Goal: Task Accomplishment & Management: Use online tool/utility

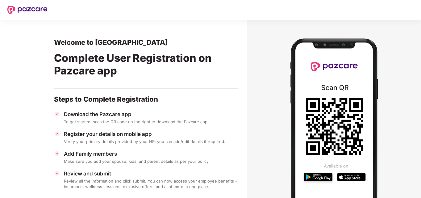
click at [397, 144] on section at bounding box center [334, 126] width 174 height 213
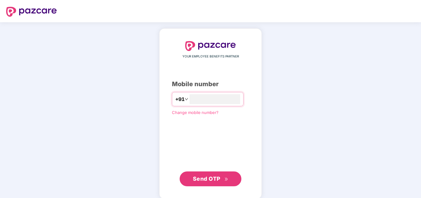
type input "**********"
click at [207, 182] on span "Send OTP" at bounding box center [211, 178] width 36 height 9
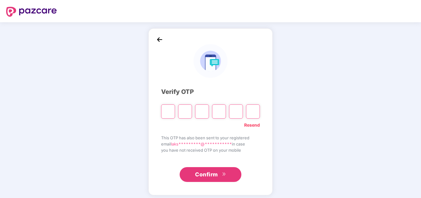
type input "*"
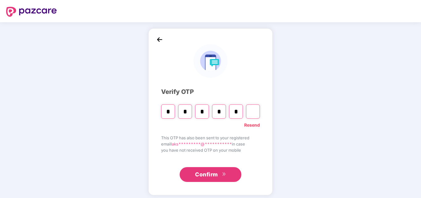
type input "*"
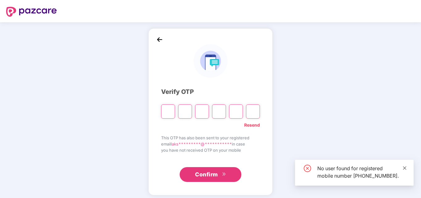
click at [406, 166] on icon "close" at bounding box center [404, 167] width 3 height 3
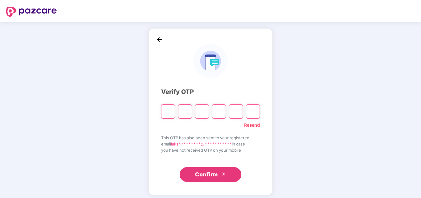
click at [249, 124] on link "Resend" at bounding box center [252, 125] width 16 height 7
click at [168, 113] on input "Please enter verification code. Digit 1" at bounding box center [168, 111] width 14 height 14
type input "*"
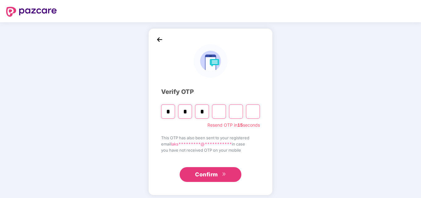
type input "*"
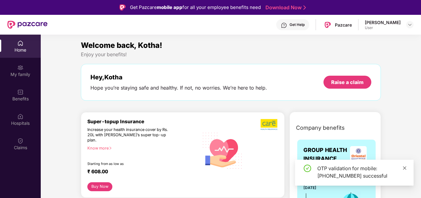
click at [404, 169] on icon "close" at bounding box center [404, 167] width 3 height 3
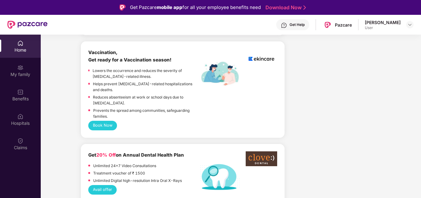
scroll to position [411, 0]
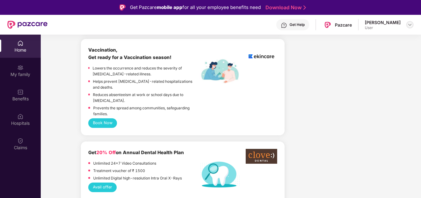
click at [410, 25] on img at bounding box center [410, 24] width 5 height 5
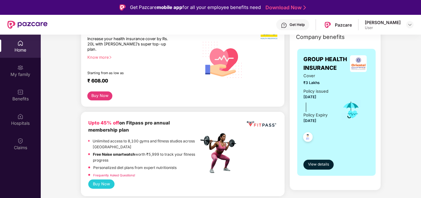
scroll to position [0, 0]
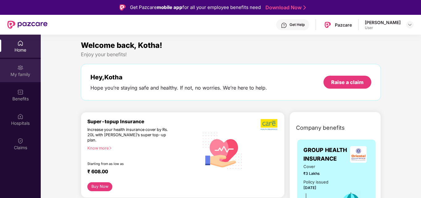
click at [20, 69] on img at bounding box center [20, 68] width 6 height 6
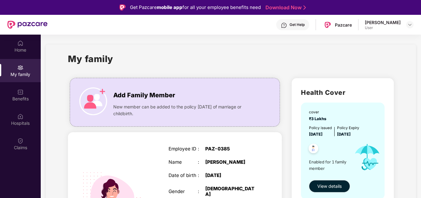
scroll to position [55, 0]
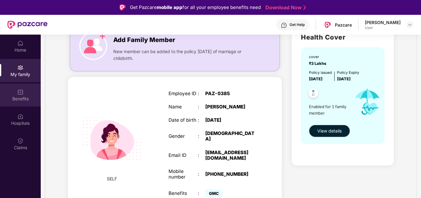
click at [29, 89] on div "Benefits" at bounding box center [20, 94] width 41 height 23
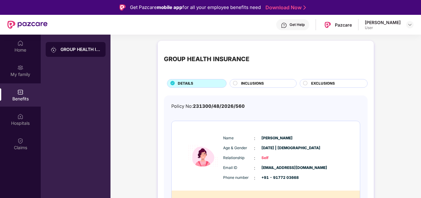
scroll to position [14, 0]
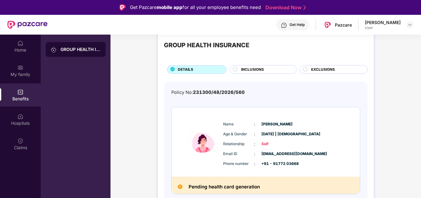
click at [240, 70] on div "INCLUSIONS" at bounding box center [265, 70] width 55 height 7
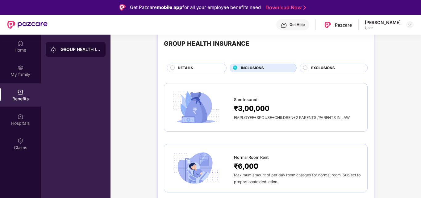
scroll to position [11, 0]
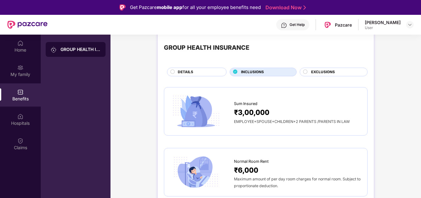
click at [335, 71] on div "EXCLUSIONS" at bounding box center [336, 72] width 56 height 7
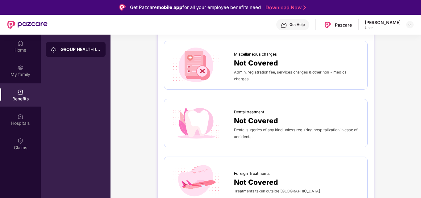
scroll to position [174, 0]
click at [28, 116] on div "Hospitals" at bounding box center [20, 119] width 41 height 23
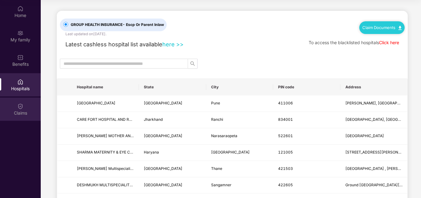
click at [27, 113] on div "Claims" at bounding box center [20, 113] width 41 height 6
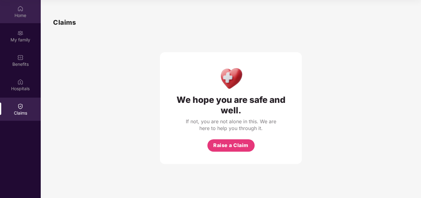
click at [23, 14] on div "Home" at bounding box center [20, 15] width 41 height 6
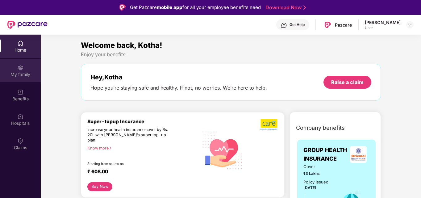
click at [22, 70] on img at bounding box center [20, 68] width 6 height 6
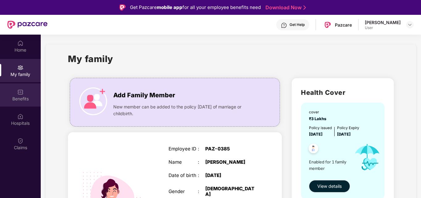
click at [17, 99] on div "Benefits" at bounding box center [20, 99] width 41 height 6
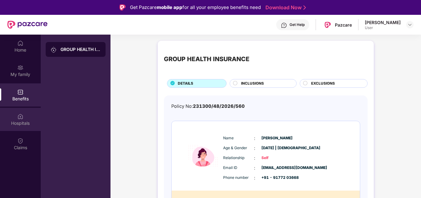
click at [21, 118] on img at bounding box center [20, 116] width 6 height 6
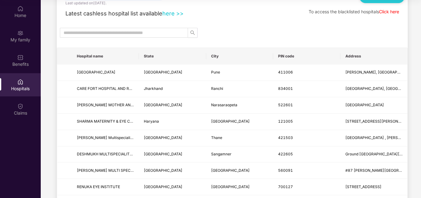
scroll to position [31, 0]
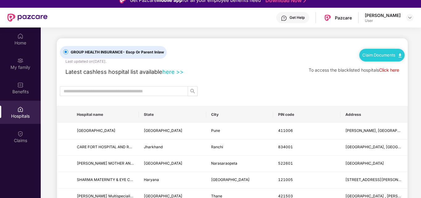
scroll to position [0, 0]
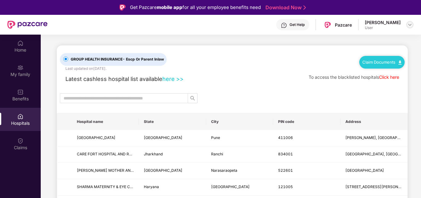
click at [413, 24] on div at bounding box center [410, 24] width 7 height 7
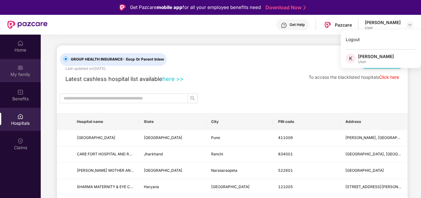
click at [8, 74] on div "My family" at bounding box center [20, 74] width 41 height 6
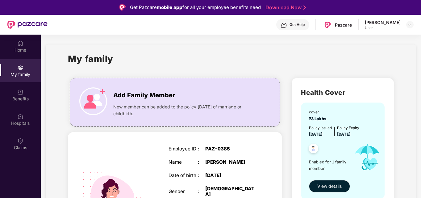
click at [260, 57] on div "My family" at bounding box center [231, 62] width 326 height 21
click at [411, 24] on img at bounding box center [410, 24] width 5 height 5
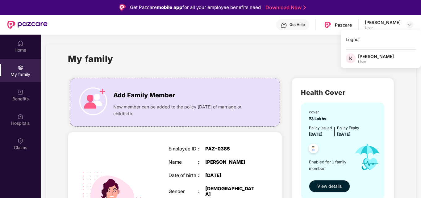
click at [286, 55] on div "My family" at bounding box center [231, 62] width 326 height 21
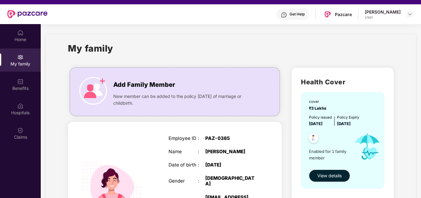
scroll to position [10, 0]
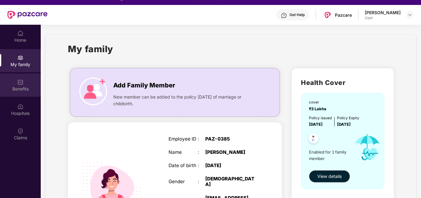
click at [22, 87] on div "Benefits" at bounding box center [20, 89] width 41 height 6
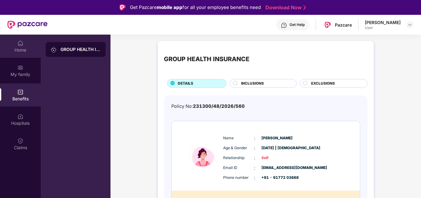
click at [19, 50] on div "Home" at bounding box center [20, 50] width 41 height 6
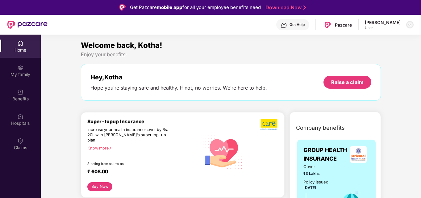
click at [412, 24] on img at bounding box center [410, 24] width 5 height 5
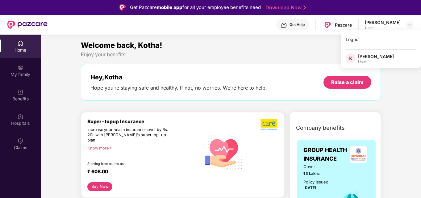
click at [289, 49] on div "Welcome back, Kotha!" at bounding box center [231, 46] width 300 height 12
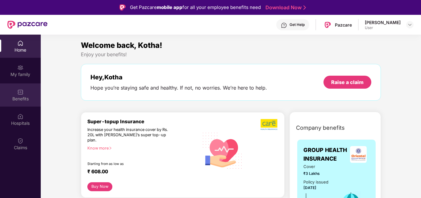
click at [23, 96] on div "Benefits" at bounding box center [20, 99] width 41 height 6
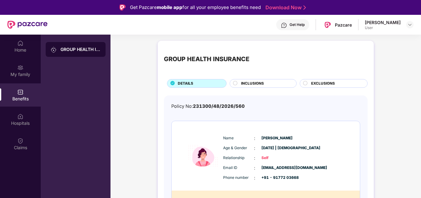
click at [83, 52] on div "GROUP HEALTH INSURANCE" at bounding box center [81, 49] width 40 height 6
click at [23, 51] on div "Home" at bounding box center [20, 50] width 41 height 6
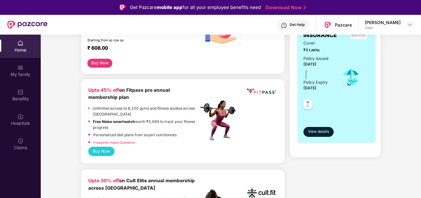
scroll to position [173, 0]
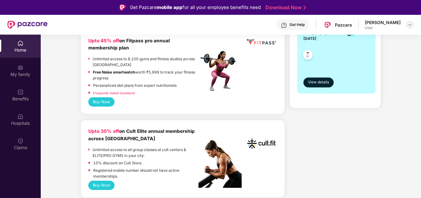
click at [410, 27] on img at bounding box center [410, 24] width 5 height 5
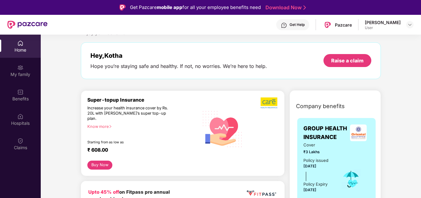
scroll to position [0, 0]
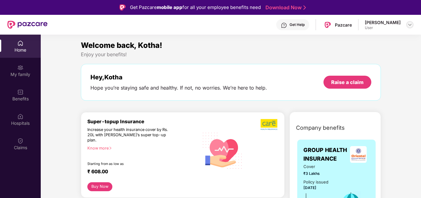
click at [409, 28] on div at bounding box center [410, 24] width 7 height 7
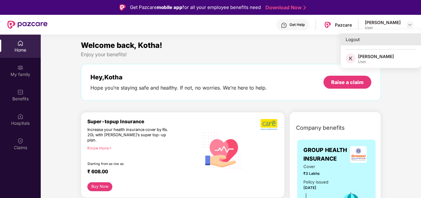
click at [361, 42] on div "Logout" at bounding box center [381, 39] width 80 height 12
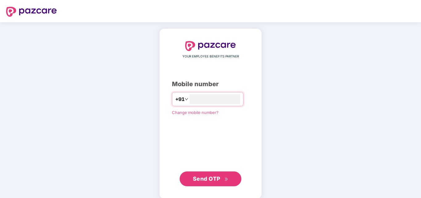
type input "**********"
click at [216, 179] on span "Send OTP" at bounding box center [206, 178] width 27 height 6
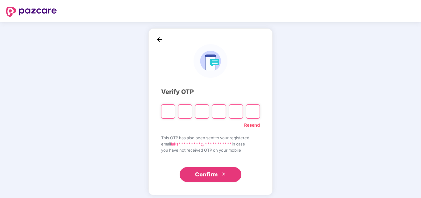
type input "*"
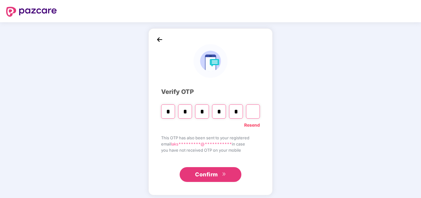
type input "*"
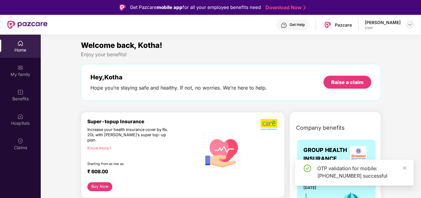
click at [409, 27] on img at bounding box center [410, 24] width 5 height 5
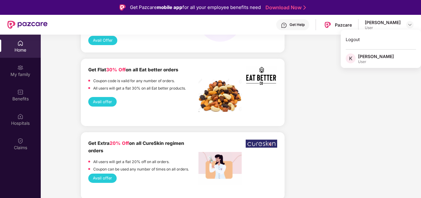
scroll to position [799, 0]
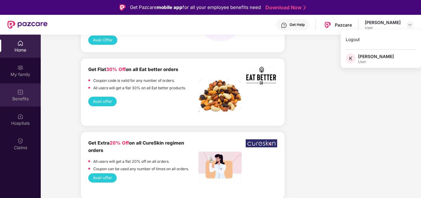
click at [20, 97] on div "Benefits" at bounding box center [20, 99] width 41 height 6
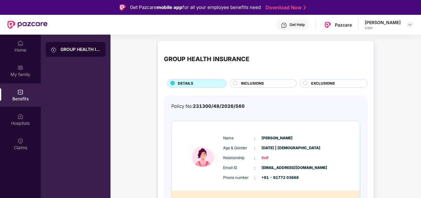
click at [404, 24] on div "[PERSON_NAME] User" at bounding box center [389, 24] width 49 height 11
click at [410, 23] on img at bounding box center [410, 24] width 5 height 5
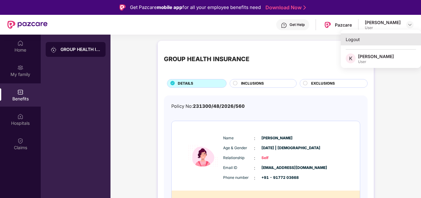
click at [357, 42] on div "Logout" at bounding box center [381, 39] width 80 height 12
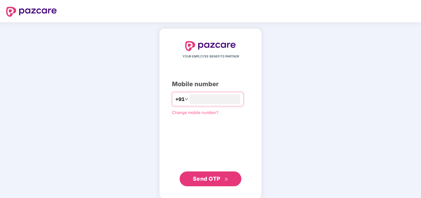
type input "*"
type input "**********"
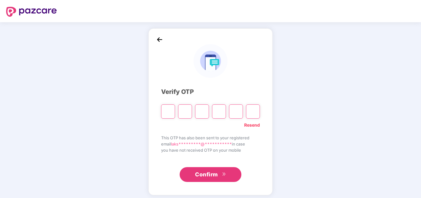
type input "*"
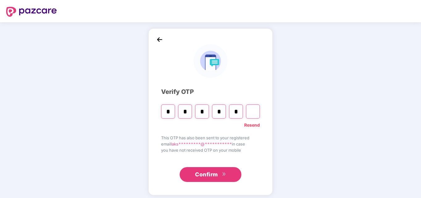
type input "*"
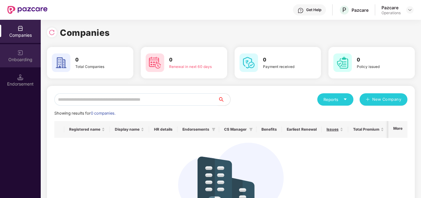
click at [24, 62] on div "Onboarding" at bounding box center [20, 60] width 41 height 6
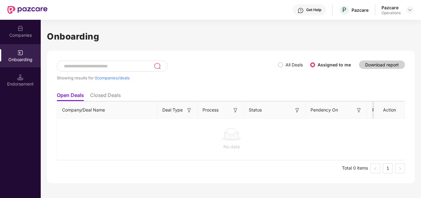
click at [24, 31] on div "Companies" at bounding box center [20, 31] width 41 height 23
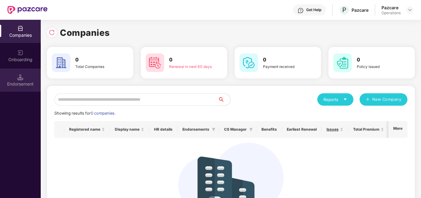
click at [27, 85] on div "Endorsement" at bounding box center [20, 84] width 41 height 6
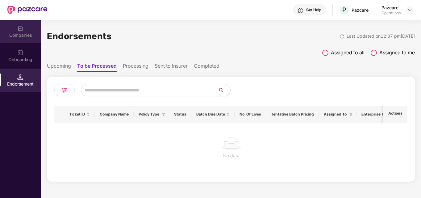
click at [22, 33] on div "Companies" at bounding box center [20, 35] width 41 height 6
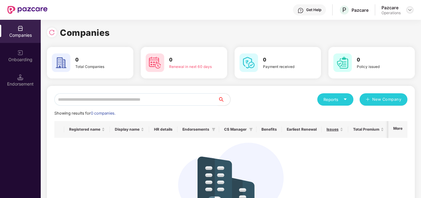
click at [409, 10] on img at bounding box center [410, 9] width 5 height 5
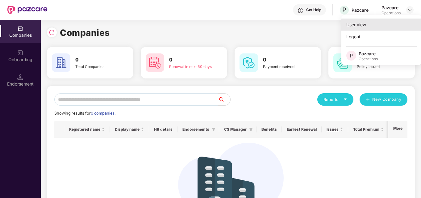
click at [376, 24] on div "User view" at bounding box center [382, 25] width 80 height 12
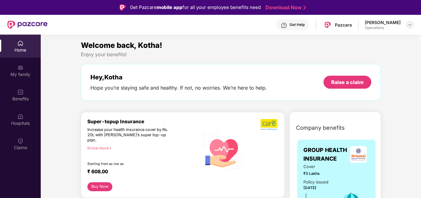
click at [410, 26] on img at bounding box center [410, 24] width 5 height 5
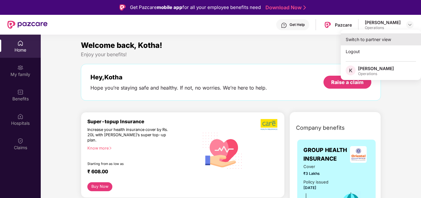
click at [384, 40] on div "Switch to partner view" at bounding box center [381, 39] width 80 height 12
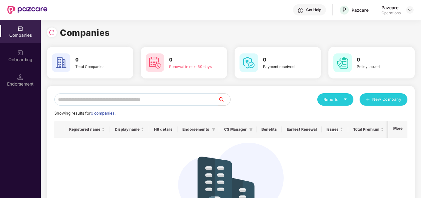
click at [25, 78] on div "Endorsement" at bounding box center [20, 80] width 41 height 23
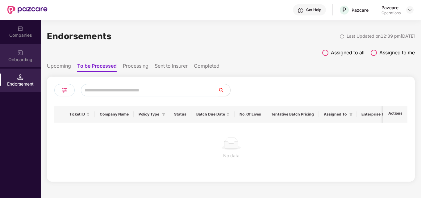
click at [26, 58] on div "Onboarding" at bounding box center [20, 60] width 41 height 6
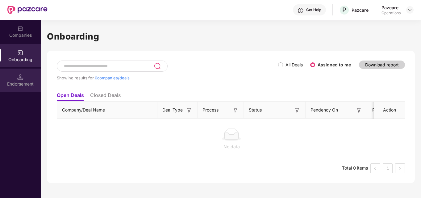
click at [18, 82] on div "Endorsement" at bounding box center [20, 84] width 41 height 6
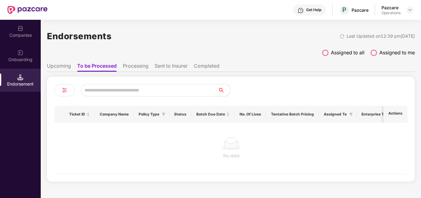
click at [130, 65] on li "Processing" at bounding box center [136, 67] width 26 height 9
click at [59, 70] on li "Upcoming" at bounding box center [59, 67] width 24 height 9
click at [180, 66] on li "Sent to Insurer" at bounding box center [170, 67] width 33 height 9
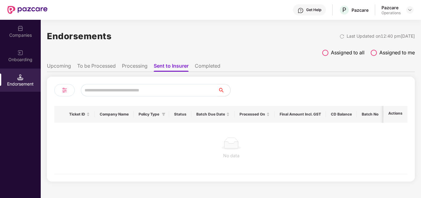
click at [205, 66] on li "Completed" at bounding box center [208, 67] width 26 height 9
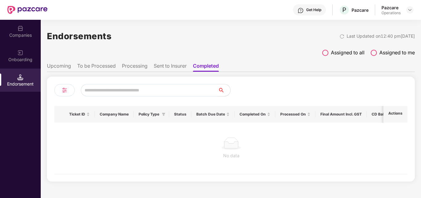
click at [99, 69] on li "To be Processed" at bounding box center [96, 67] width 39 height 9
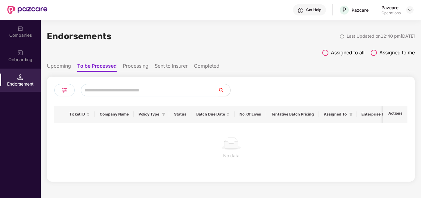
click at [57, 69] on li "Upcoming" at bounding box center [59, 67] width 24 height 9
click at [138, 66] on li "Processing" at bounding box center [135, 67] width 26 height 9
click at [103, 67] on li "To be Processed" at bounding box center [96, 67] width 39 height 9
click at [163, 113] on icon "filter" at bounding box center [163, 114] width 3 height 3
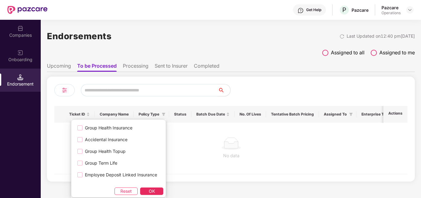
click at [151, 192] on span "OK" at bounding box center [152, 191] width 6 height 7
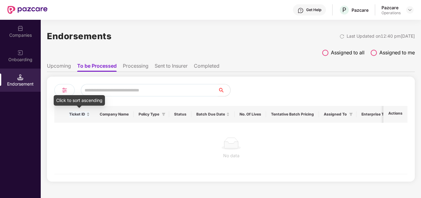
click at [88, 114] on div "Ticket ID" at bounding box center [79, 115] width 21 height 6
click at [87, 115] on div "Ticket ID" at bounding box center [79, 115] width 21 height 6
click at [90, 112] on div "Ticket ID" at bounding box center [79, 115] width 21 height 6
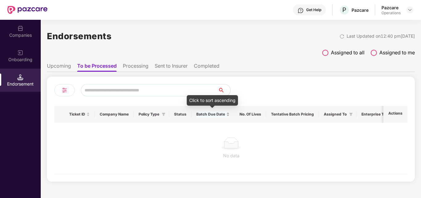
click at [227, 113] on div "Batch Due Date" at bounding box center [212, 115] width 33 height 6
click at [228, 114] on div "Batch Due Date" at bounding box center [212, 115] width 33 height 6
click at [230, 114] on div "Batch Due Date" at bounding box center [212, 115] width 33 height 6
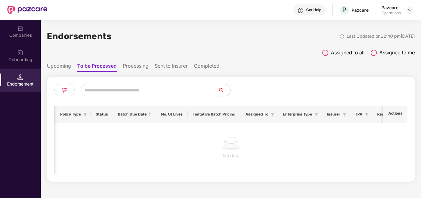
scroll to position [0, 92]
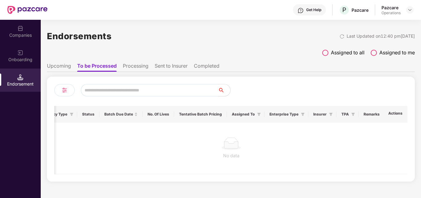
click at [138, 68] on li "Processing" at bounding box center [136, 67] width 26 height 9
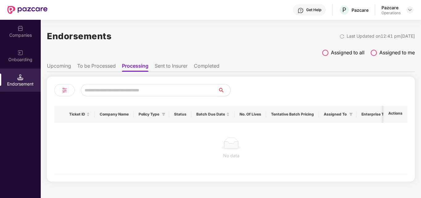
click at [178, 67] on li "Sent to Insurer" at bounding box center [171, 67] width 33 height 9
click at [210, 64] on li "Completed" at bounding box center [208, 67] width 26 height 9
click at [170, 63] on li "Sent to Insurer" at bounding box center [170, 67] width 33 height 9
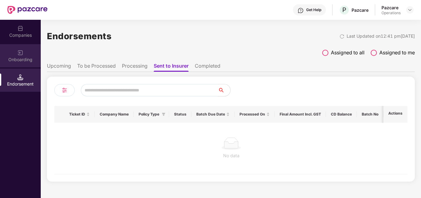
click at [23, 62] on div "Onboarding" at bounding box center [20, 60] width 41 height 6
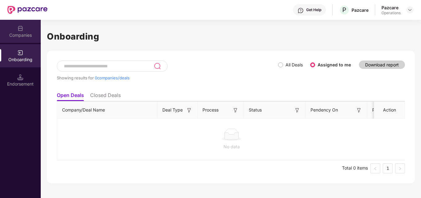
click at [18, 40] on div "Companies" at bounding box center [20, 31] width 41 height 23
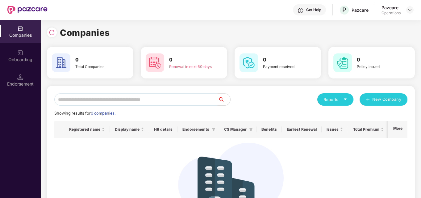
click at [342, 99] on div "Reports" at bounding box center [336, 99] width 24 height 6
click at [327, 113] on div "Companies" at bounding box center [332, 115] width 23 height 7
click at [346, 100] on icon "caret-down" at bounding box center [345, 99] width 4 height 4
click at [343, 126] on div "Endorsements" at bounding box center [335, 128] width 29 height 7
click at [18, 53] on img at bounding box center [20, 53] width 6 height 6
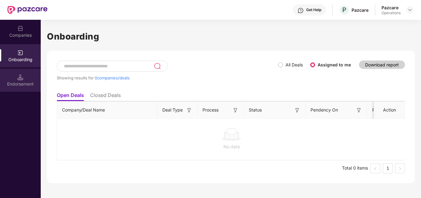
click at [21, 81] on div "Endorsement" at bounding box center [20, 84] width 41 height 6
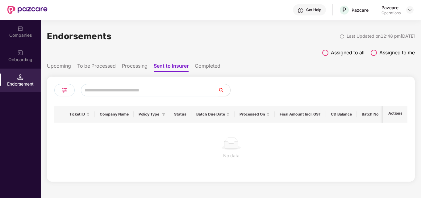
click at [204, 66] on li "Completed" at bounding box center [208, 67] width 26 height 9
